Goal: Information Seeking & Learning: Learn about a topic

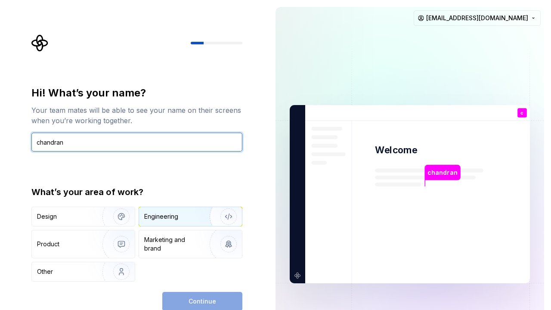
type input "chandran"
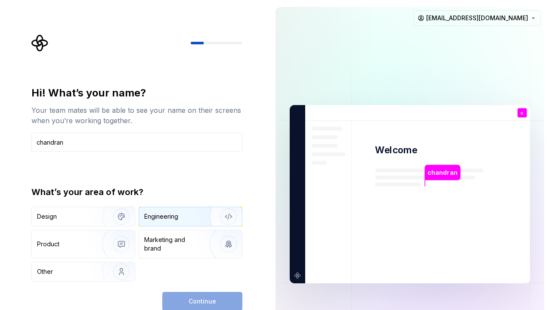
click at [169, 216] on div "Engineering" at bounding box center [161, 216] width 34 height 9
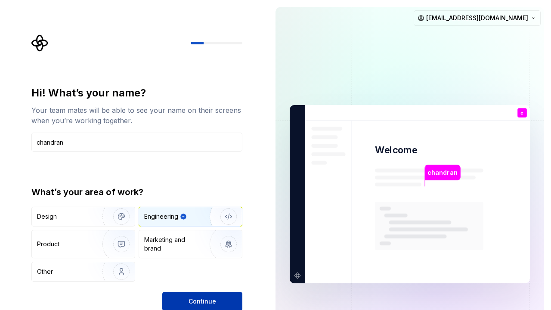
click at [218, 237] on button "Continue" at bounding box center [202, 301] width 80 height 19
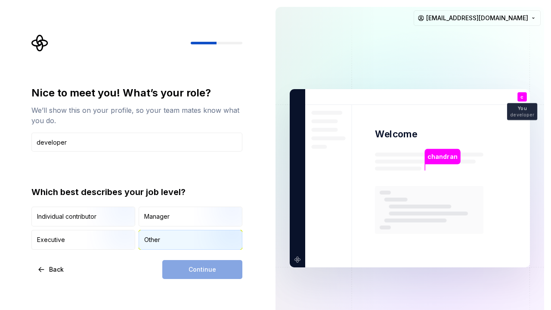
type input "developer"
click at [160, 237] on div "Other" at bounding box center [190, 239] width 103 height 19
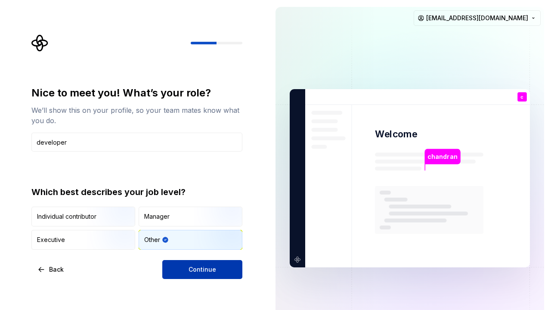
click at [200, 237] on span "Continue" at bounding box center [203, 269] width 28 height 9
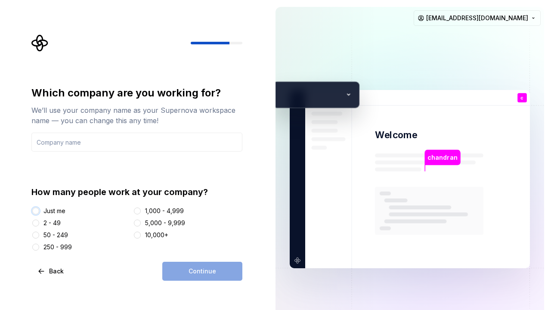
click at [36, 212] on button "Just me" at bounding box center [35, 211] width 7 height 7
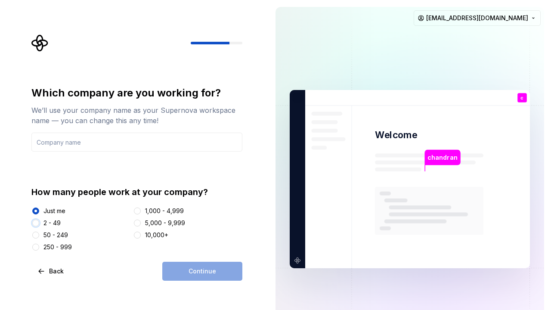
click at [34, 220] on button "2 - 49" at bounding box center [35, 223] width 7 height 7
click at [137, 212] on button "1,000 - 4,999" at bounding box center [137, 211] width 7 height 7
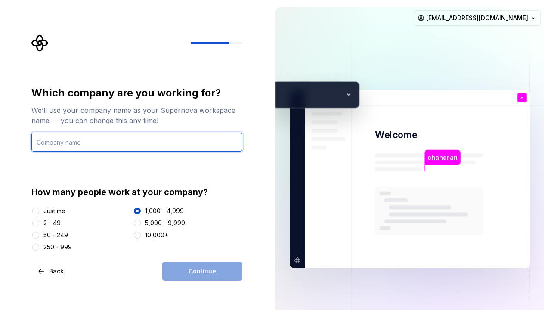
click at [77, 140] on input "text" at bounding box center [136, 142] width 211 height 19
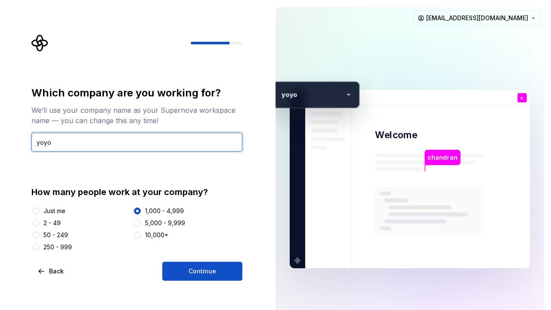
type input "yoyo"
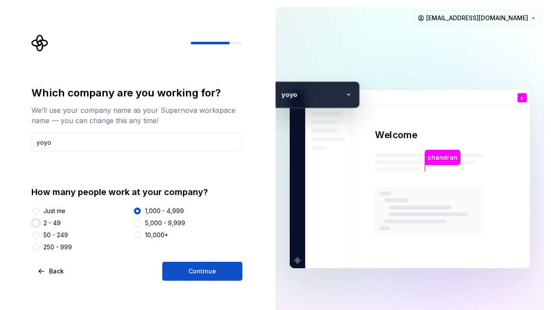
click at [36, 223] on button "2 - 49" at bounding box center [35, 223] width 7 height 7
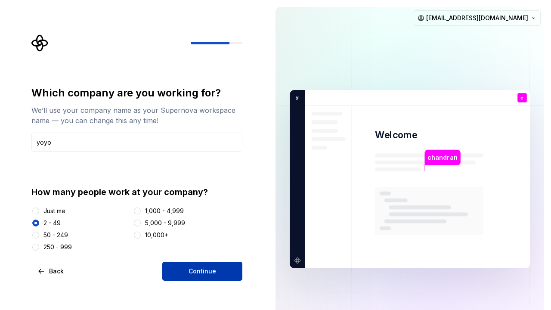
click at [207, 237] on span "Continue" at bounding box center [203, 271] width 28 height 9
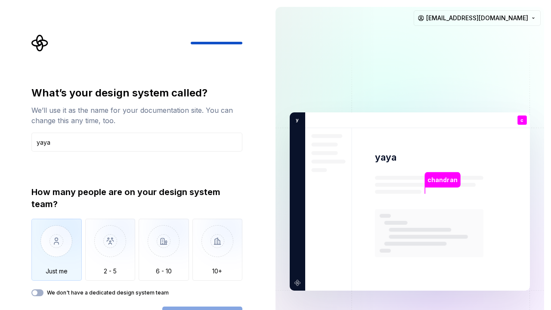
type input "yaya"
click at [60, 237] on img "button" at bounding box center [56, 248] width 50 height 58
click at [185, 237] on button "Open Supernova" at bounding box center [202, 316] width 80 height 19
click at [183, 237] on div "Open Supernova" at bounding box center [202, 316] width 80 height 19
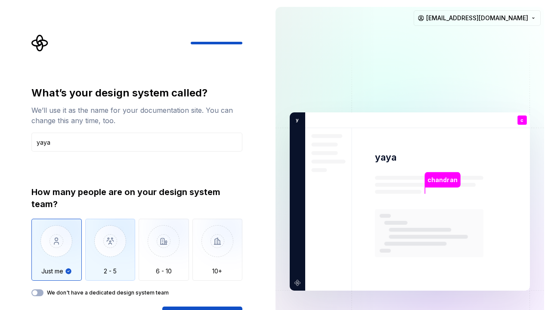
click at [116, 237] on img "button" at bounding box center [110, 248] width 50 height 58
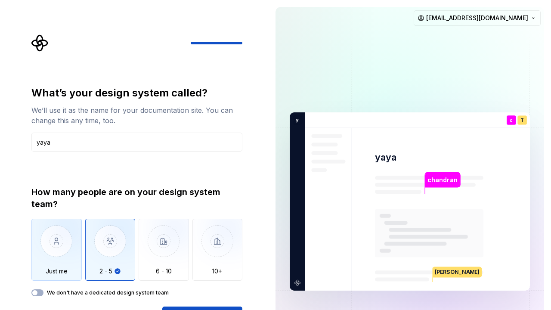
click at [45, 237] on img "button" at bounding box center [56, 248] width 50 height 58
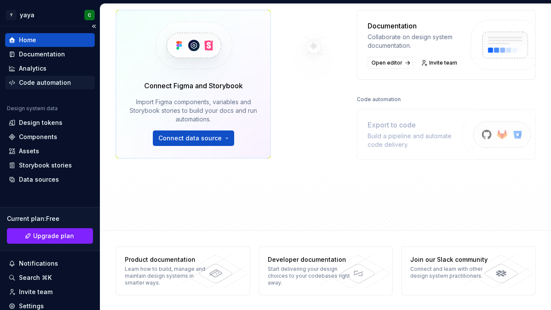
click at [35, 78] on div "Code automation" at bounding box center [45, 82] width 52 height 9
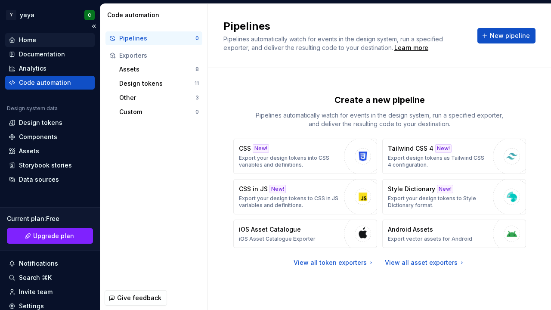
click at [27, 43] on div "Home" at bounding box center [27, 40] width 17 height 9
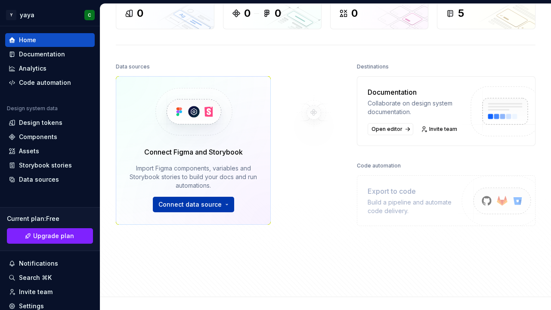
scroll to position [62, 0]
click at [223, 202] on html "Y yaya C Home Documentation Analytics Code automation Design system data Design…" at bounding box center [275, 155] width 551 height 310
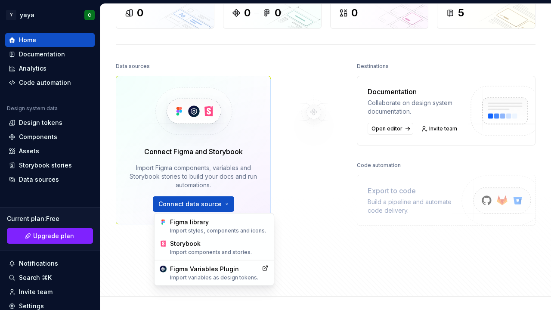
click at [318, 159] on html "Y yaya C Home Documentation Analytics Code automation Design system data Design…" at bounding box center [275, 155] width 551 height 310
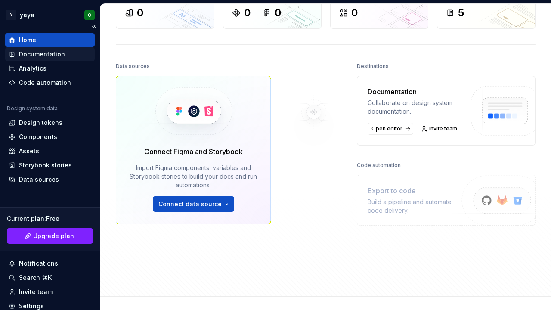
click at [45, 53] on div "Documentation" at bounding box center [42, 54] width 46 height 9
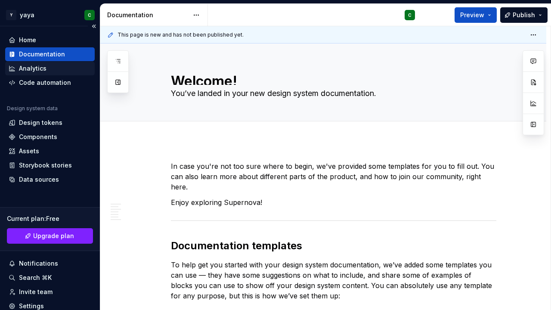
type textarea "*"
click at [25, 78] on div "Code automation" at bounding box center [50, 83] width 90 height 14
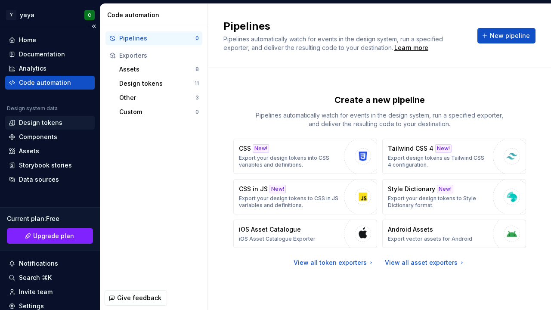
click at [36, 125] on div "Design tokens" at bounding box center [40, 122] width 43 height 9
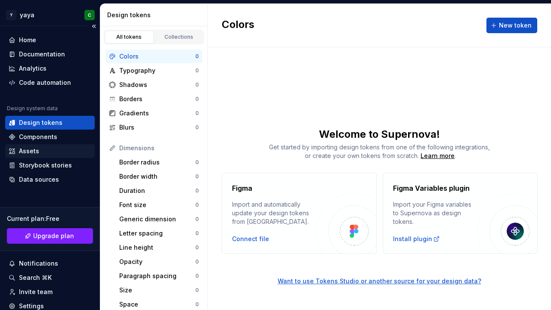
click at [31, 149] on div "Assets" at bounding box center [29, 151] width 20 height 9
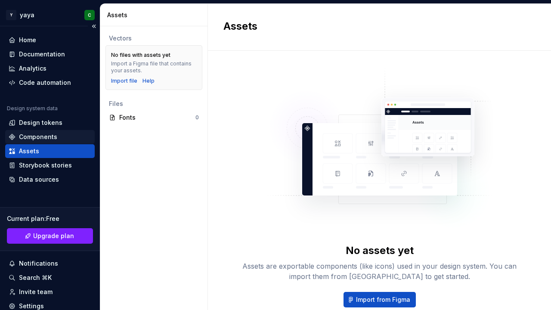
click at [33, 134] on div "Components" at bounding box center [38, 137] width 38 height 9
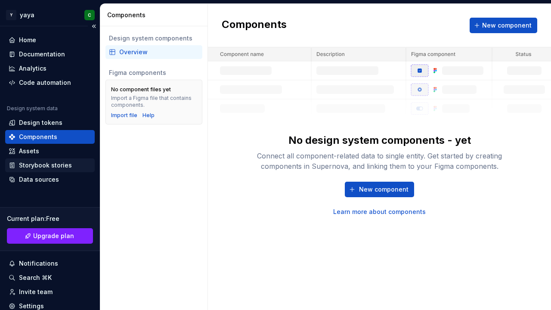
click at [25, 170] on div "Storybook stories" at bounding box center [50, 165] width 90 height 14
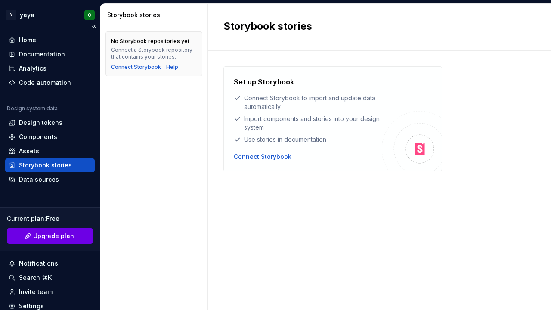
scroll to position [61, 0]
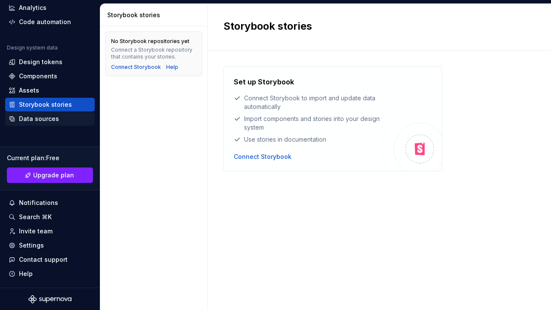
click at [48, 117] on div "Data sources" at bounding box center [39, 119] width 40 height 9
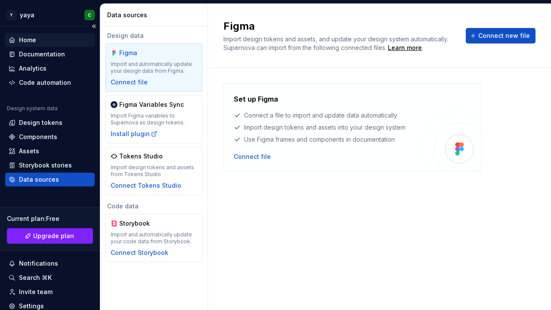
click at [37, 37] on div "Home" at bounding box center [50, 40] width 83 height 9
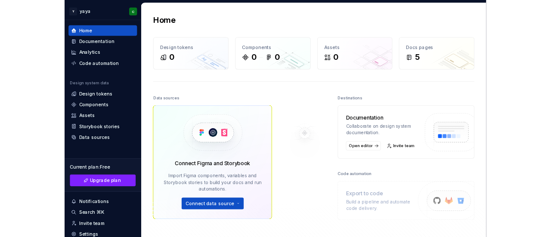
scroll to position [128, 0]
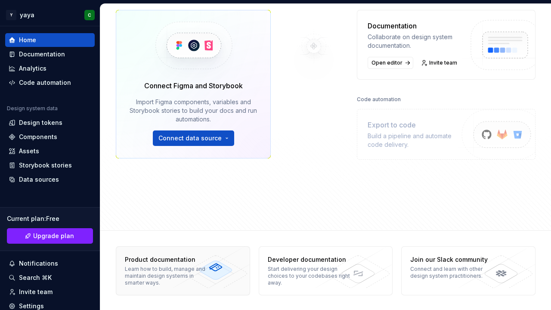
click at [200, 237] on div "Learn how to build, manage and maintain design systems in smarter ways." at bounding box center [166, 276] width 83 height 21
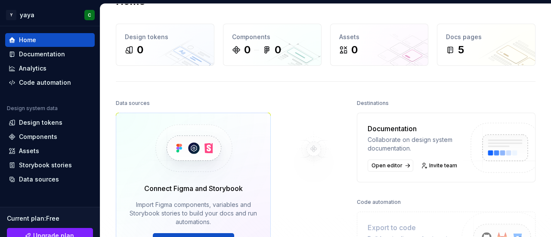
scroll to position [0, 0]
